Goal: Check status

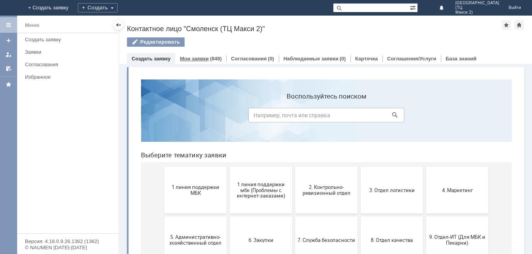
click at [205, 58] on link "Мои заявки" at bounding box center [194, 59] width 29 height 6
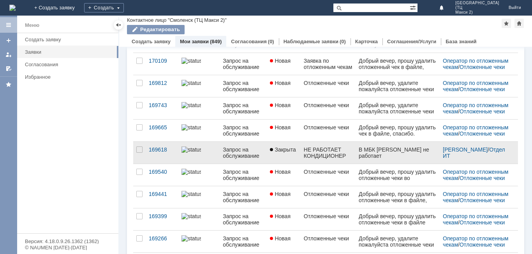
click at [245, 156] on div "Запрос на обслуживание" at bounding box center [243, 152] width 41 height 12
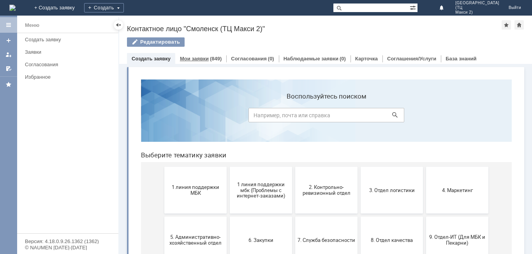
click at [183, 60] on link "Мои заявки" at bounding box center [194, 59] width 29 height 6
